Goal: Task Accomplishment & Management: Complete application form

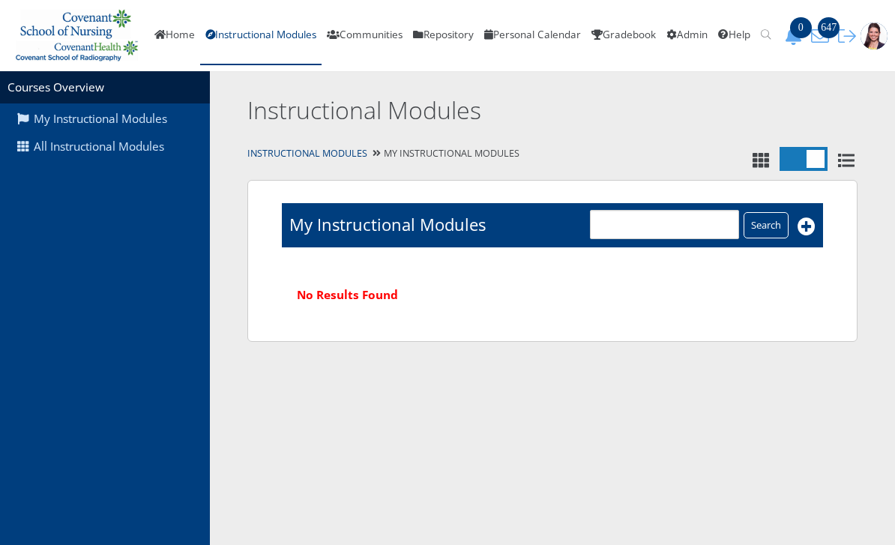
click at [153, 139] on link "All Instructional Modules" at bounding box center [105, 147] width 210 height 28
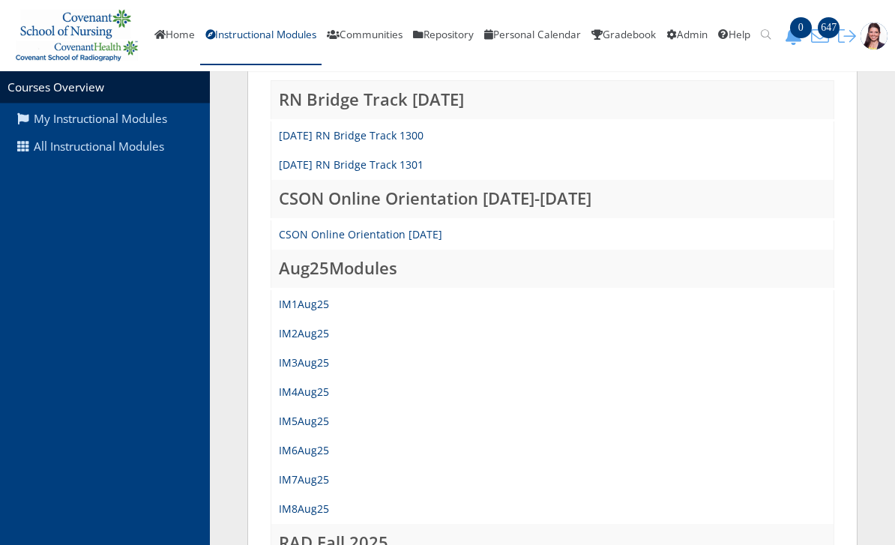
scroll to position [207, 0]
click at [310, 507] on link "IM8Aug25" at bounding box center [304, 508] width 50 height 14
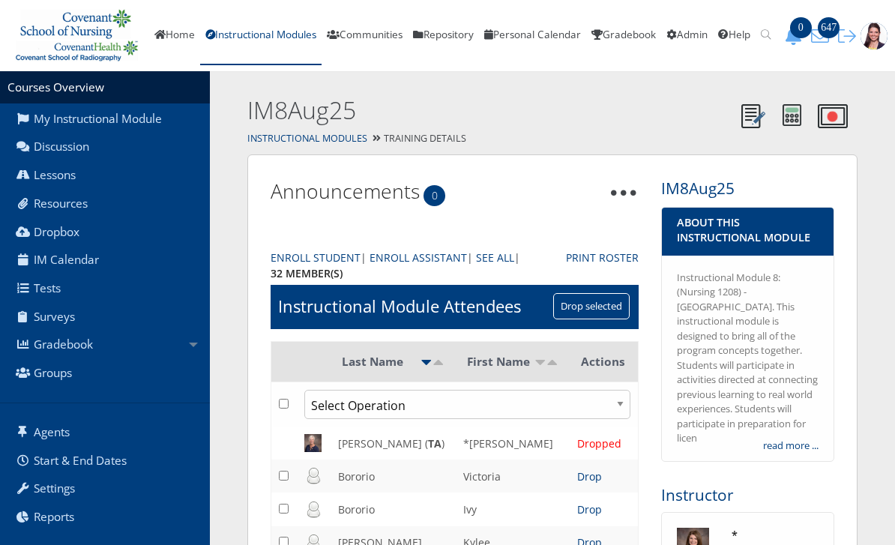
click at [100, 342] on link "Gradebook" at bounding box center [105, 344] width 210 height 28
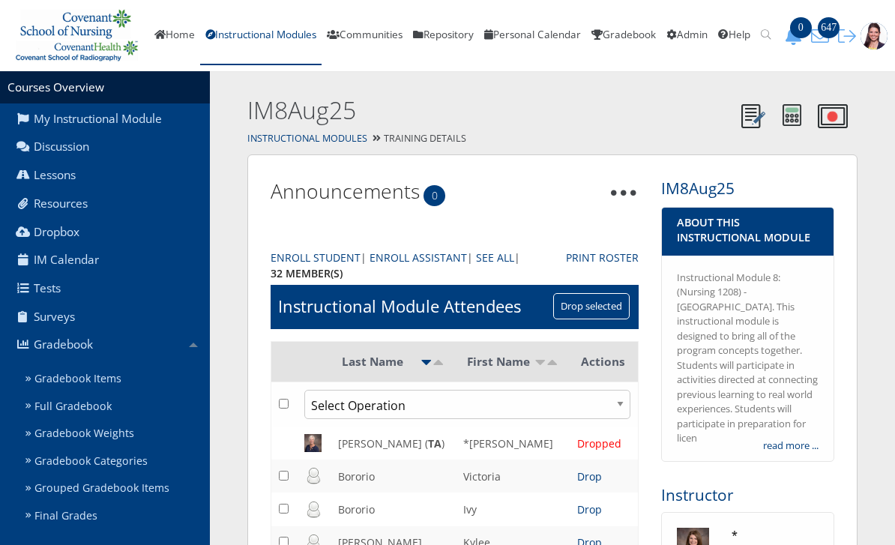
click at [108, 377] on link "Gradebook Items" at bounding box center [114, 379] width 190 height 28
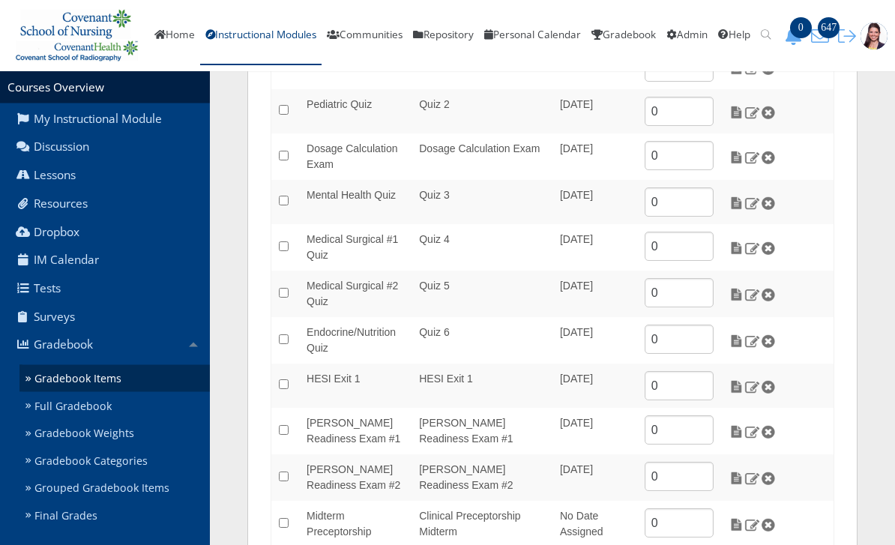
scroll to position [255, 0]
click at [737, 381] on img at bounding box center [736, 386] width 16 height 13
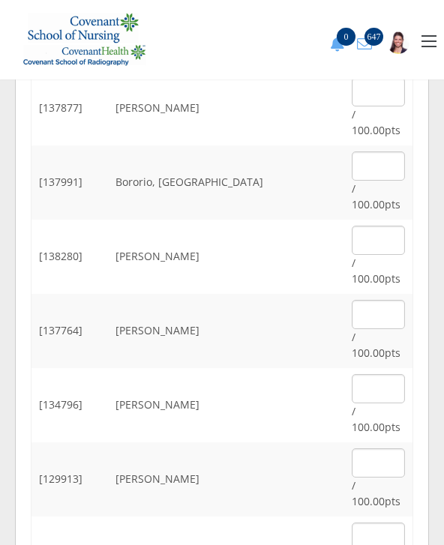
scroll to position [265, 0]
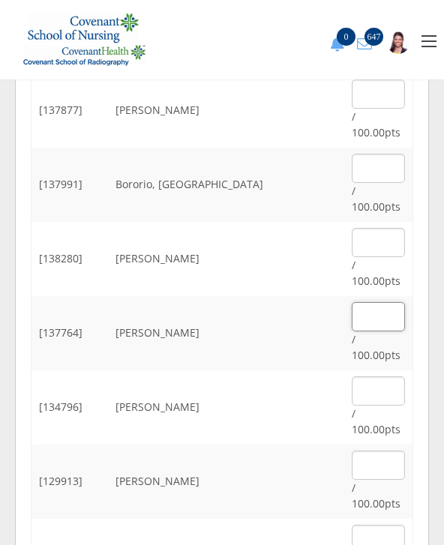
click at [370, 302] on input "text" at bounding box center [377, 316] width 53 height 29
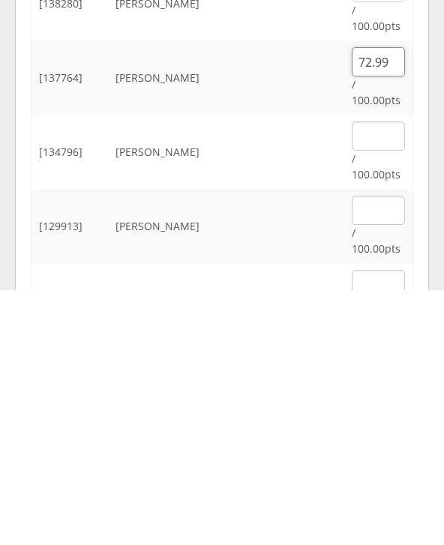
type input "72.99"
click at [375, 450] on input "text" at bounding box center [377, 464] width 53 height 29
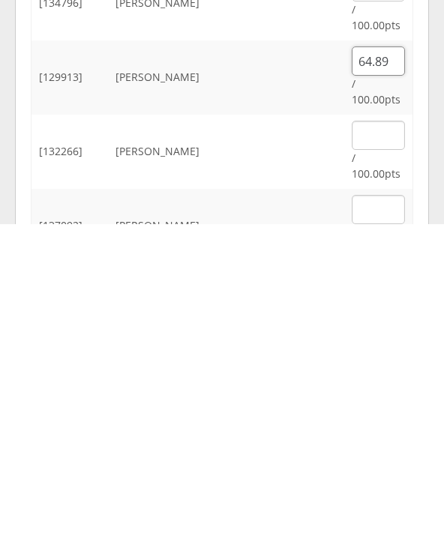
scroll to position [353, 0]
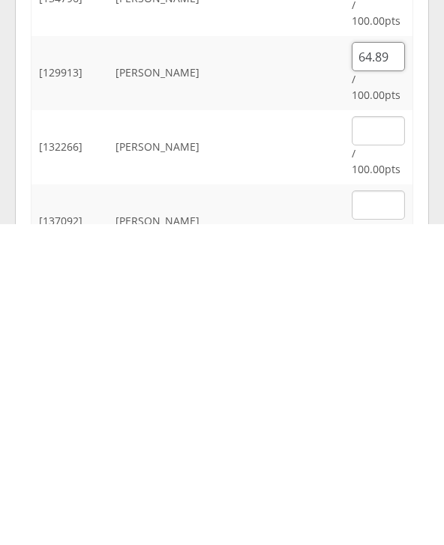
type input "64.89"
click at [351, 511] on input "text" at bounding box center [377, 525] width 53 height 29
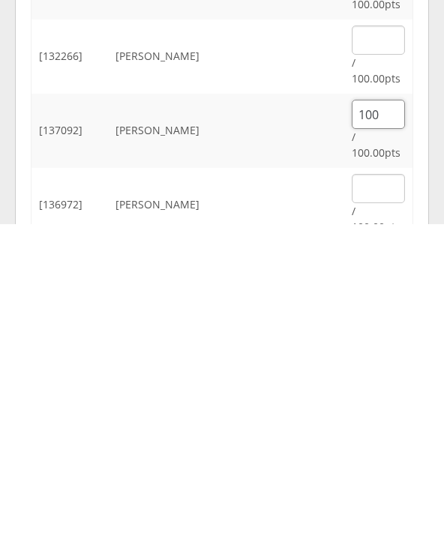
scroll to position [446, 0]
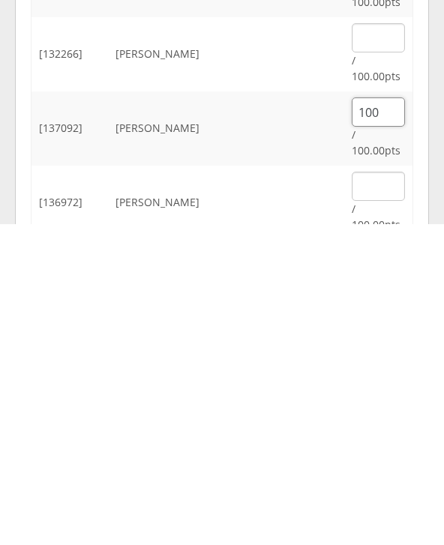
type input "100"
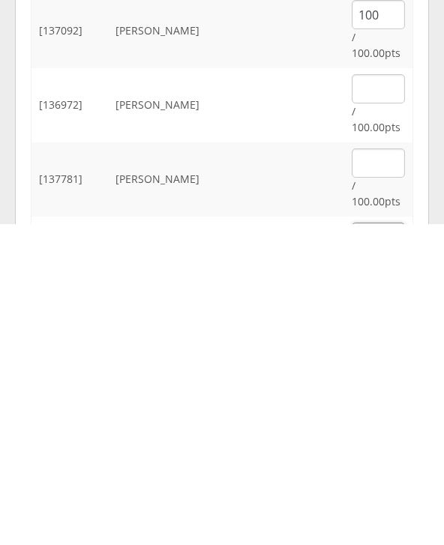
scroll to position [547, 0]
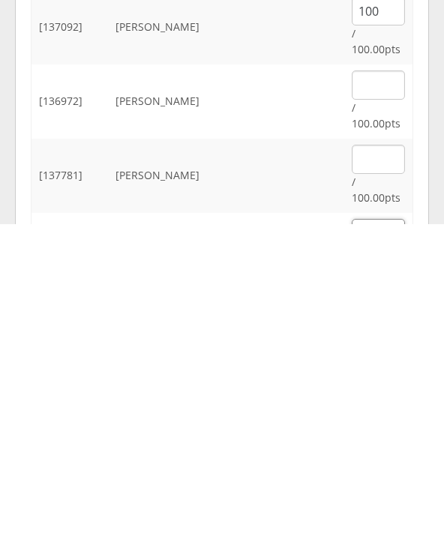
type input "73.35"
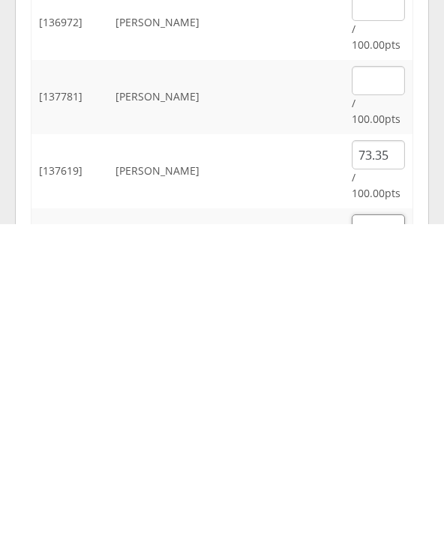
scroll to position [630, 0]
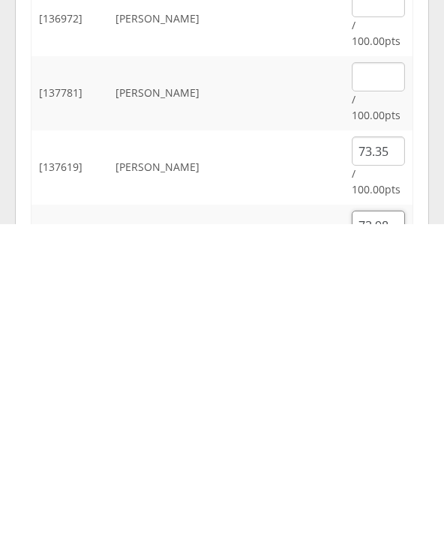
type input "73.98"
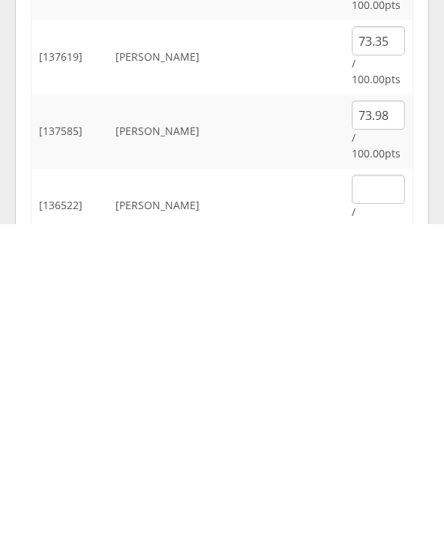
scroll to position [745, 0]
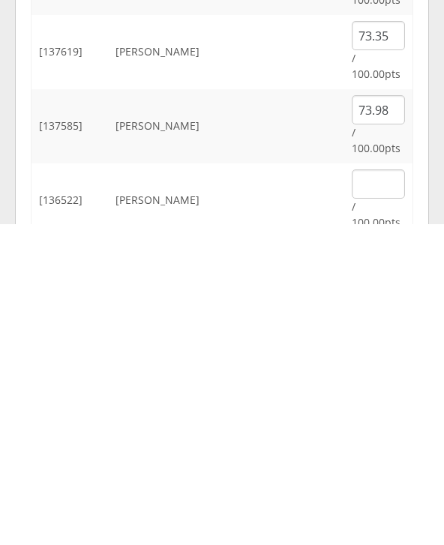
type input "100"
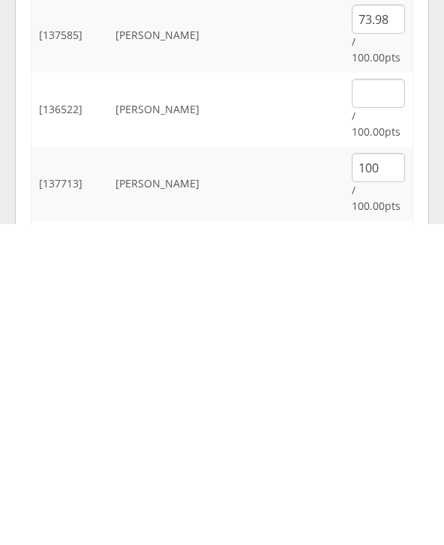
scroll to position [836, 0]
type input "69.75"
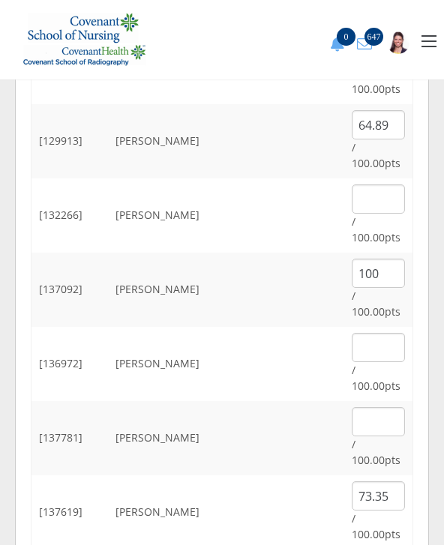
scroll to position [605, 0]
type input "100"
click at [362, 333] on input "text" at bounding box center [377, 347] width 53 height 29
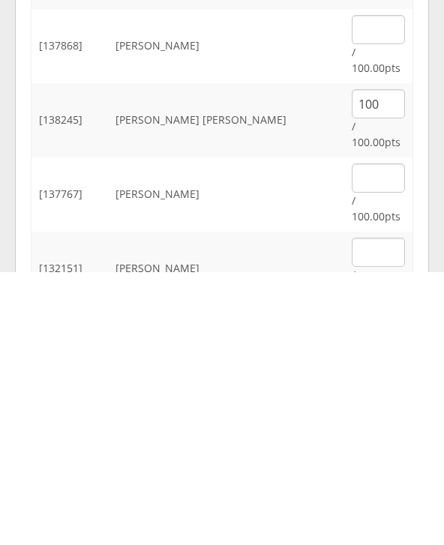
scroll to position [1263, 0]
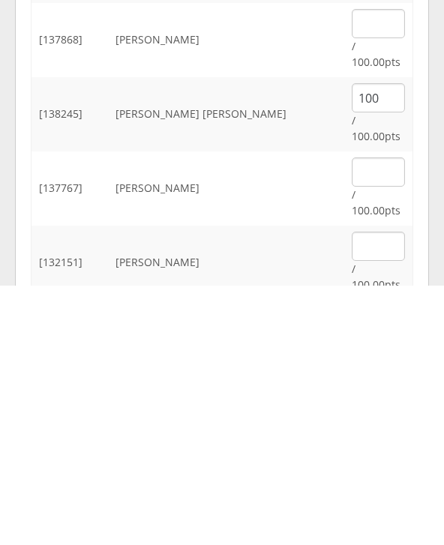
type input "61.65"
type input "100"
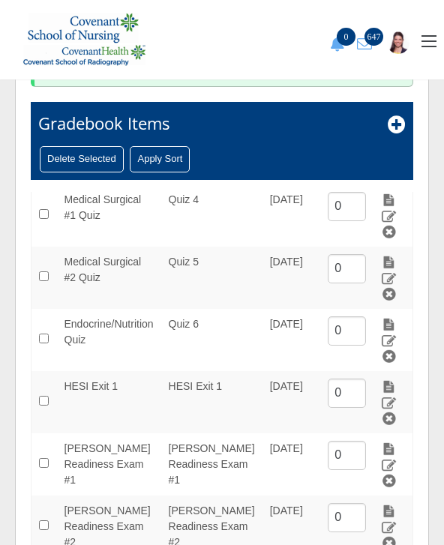
scroll to position [320, 0]
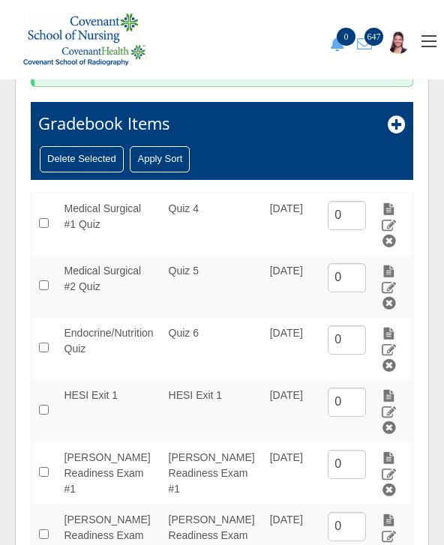
click at [391, 389] on img at bounding box center [389, 395] width 16 height 13
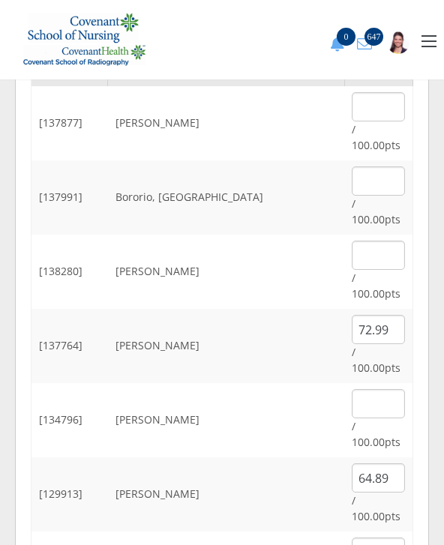
scroll to position [250, 0]
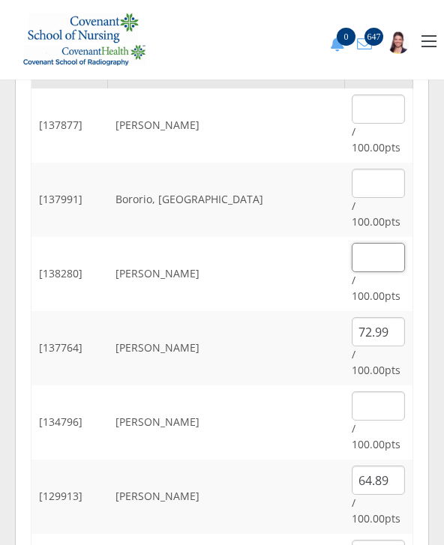
click at [365, 243] on input "text" at bounding box center [377, 257] width 53 height 29
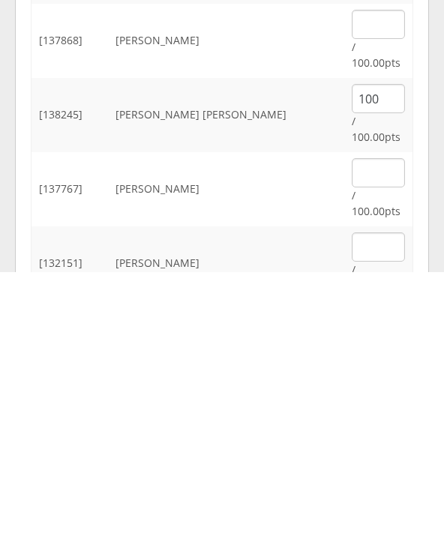
scroll to position [1263, 0]
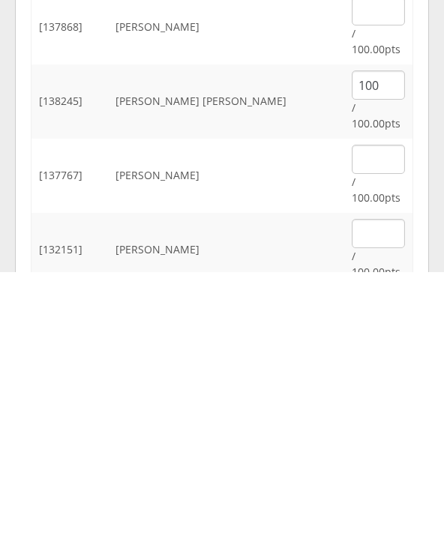
type input "65.70"
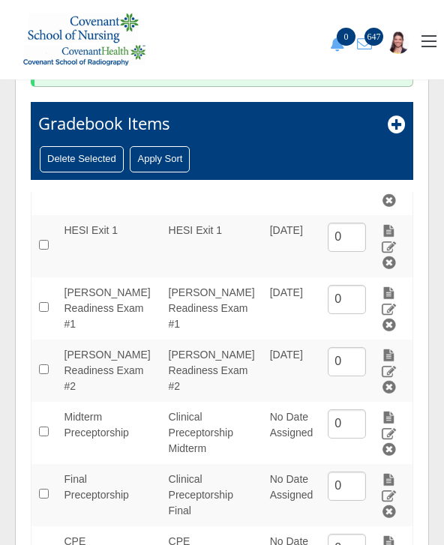
scroll to position [483, 0]
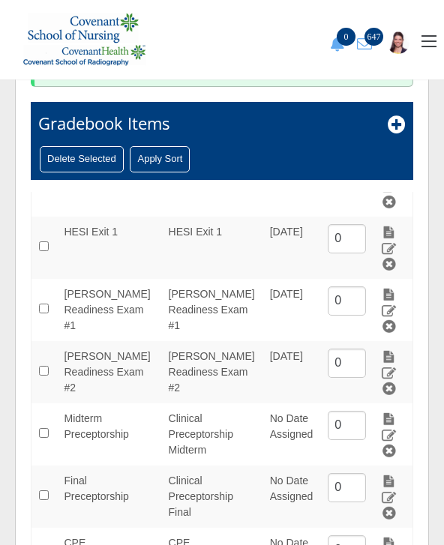
click at [394, 226] on img at bounding box center [389, 232] width 16 height 13
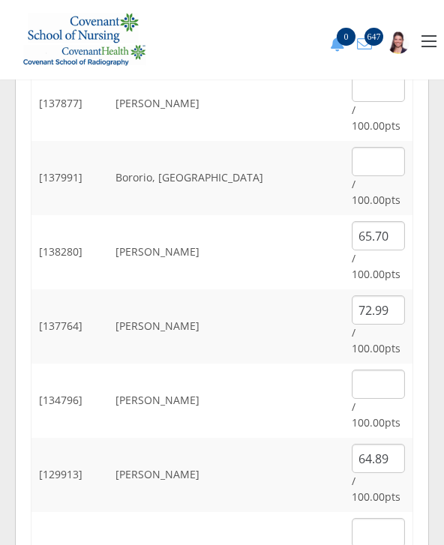
scroll to position [272, 0]
click at [363, 369] on input "text" at bounding box center [377, 383] width 53 height 29
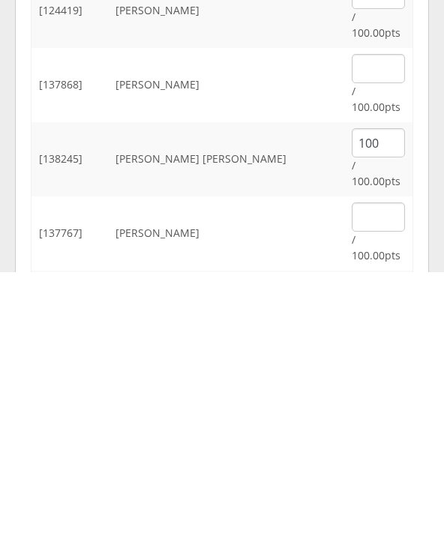
scroll to position [1263, 0]
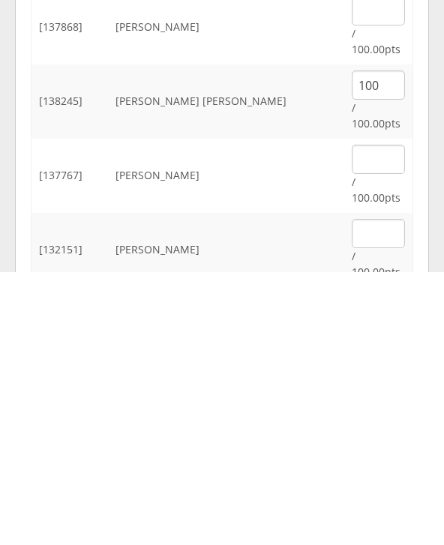
type input "74.61"
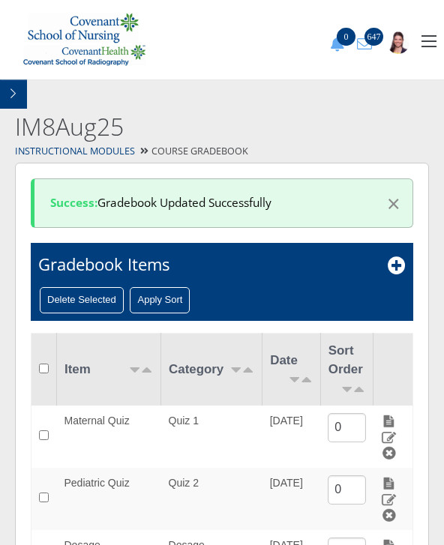
scroll to position [19, 0]
